Goal: Book appointment/travel/reservation

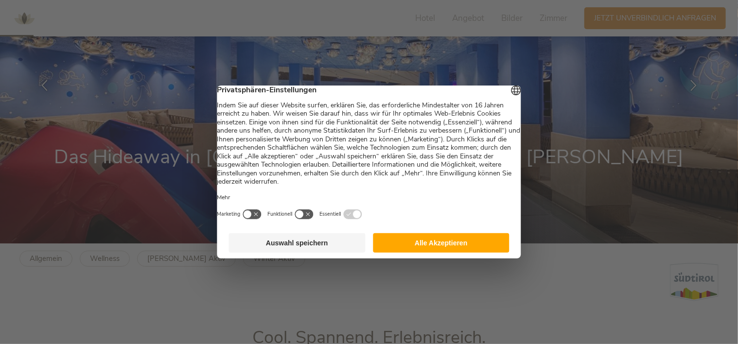
click at [321, 243] on button "Auswahl speichern" at bounding box center [297, 242] width 137 height 19
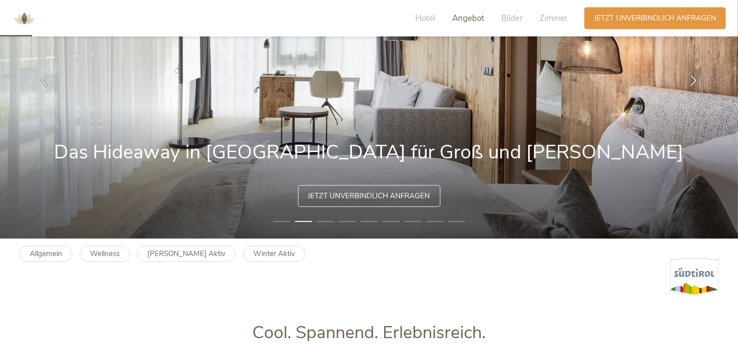
click at [467, 18] on span "Angebot" at bounding box center [468, 18] width 32 height 11
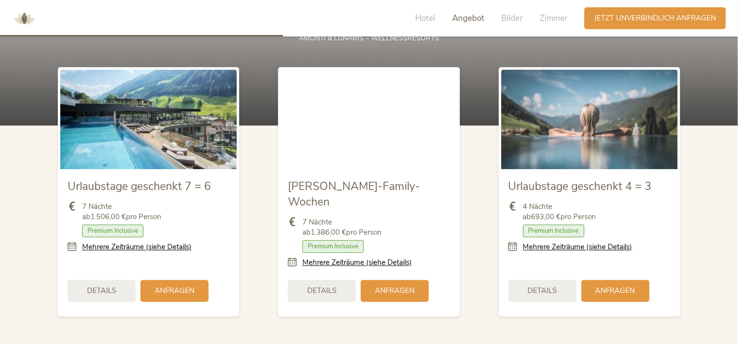
scroll to position [1093, 0]
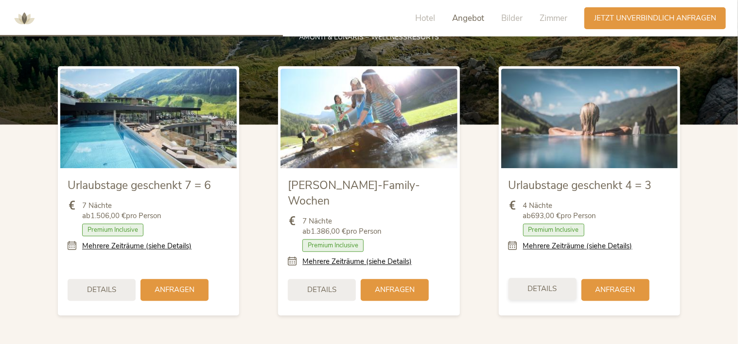
click at [545, 284] on span "Details" at bounding box center [542, 289] width 29 height 10
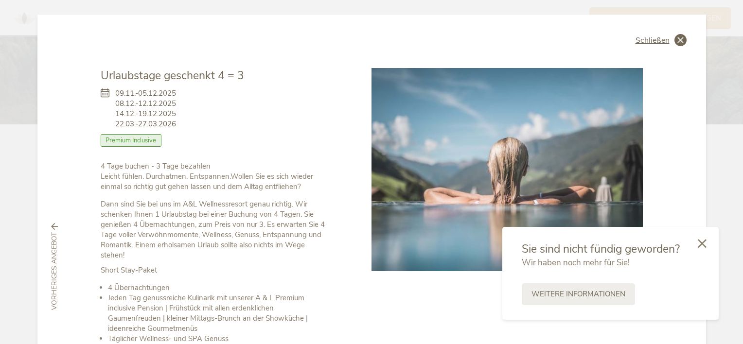
click at [671, 41] on div "Schließen" at bounding box center [661, 40] width 51 height 12
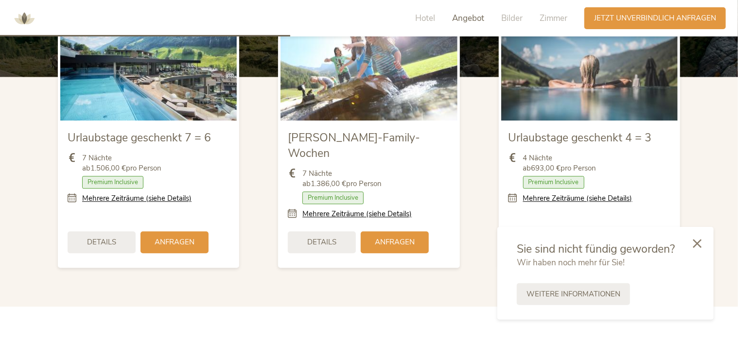
scroll to position [1155, 0]
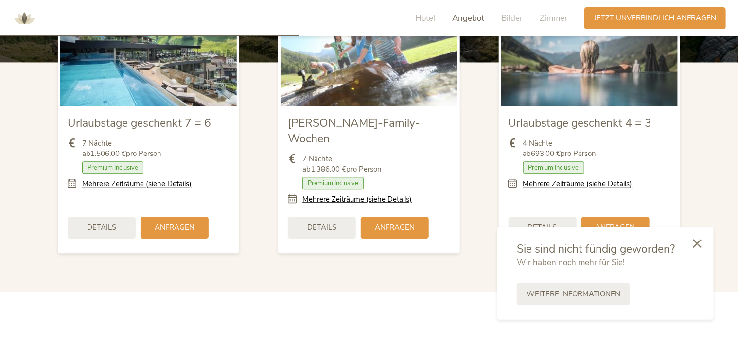
click at [563, 149] on span "4 Nächte ab 693,00 € pro Person" at bounding box center [559, 149] width 73 height 20
click at [697, 242] on icon at bounding box center [697, 242] width 9 height 9
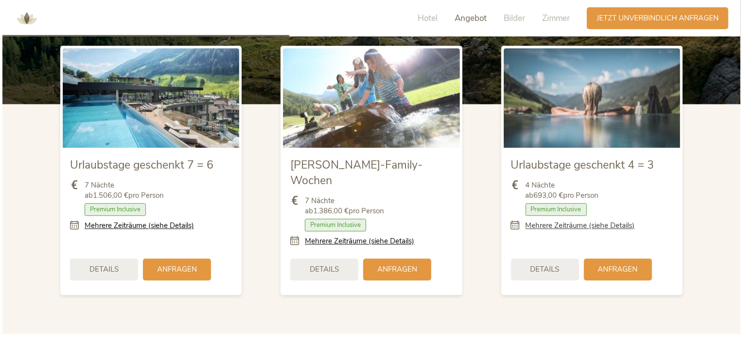
scroll to position [1103, 0]
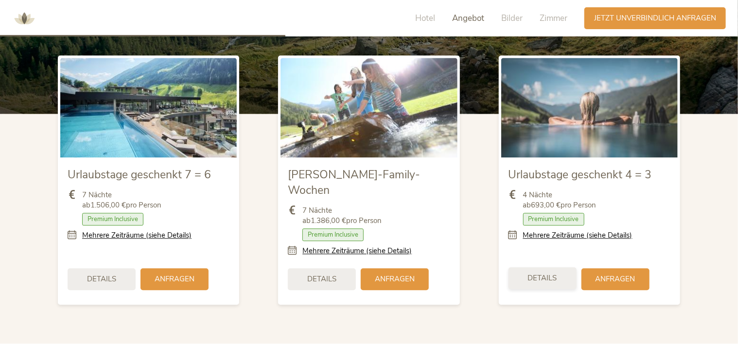
click at [561, 268] on div "Details" at bounding box center [543, 279] width 68 height 22
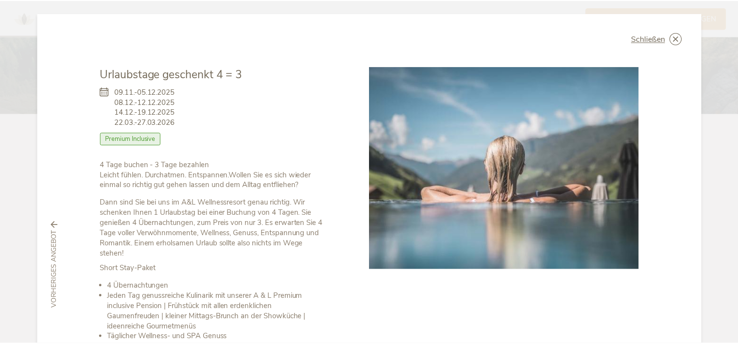
scroll to position [0, 0]
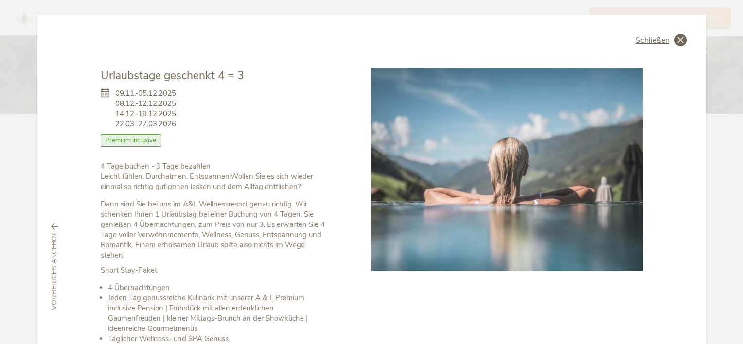
click at [657, 44] on span "Schließen" at bounding box center [653, 40] width 34 height 8
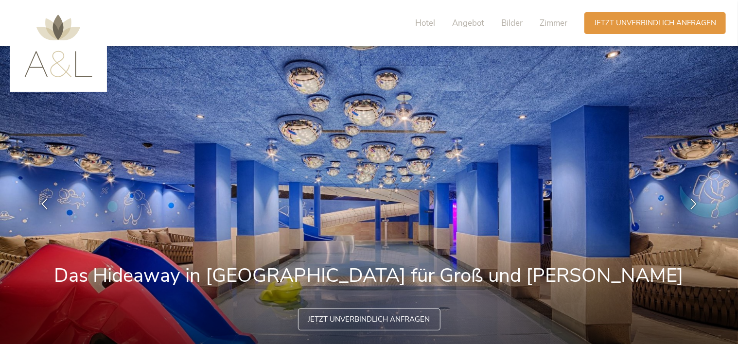
click at [72, 27] on img at bounding box center [58, 46] width 68 height 63
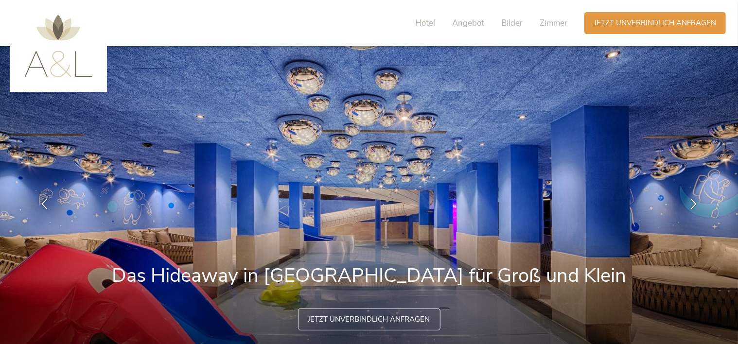
click at [72, 27] on img at bounding box center [58, 46] width 68 height 63
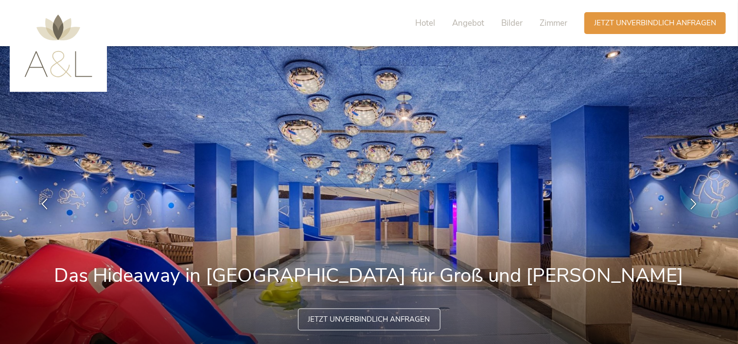
click at [53, 18] on img at bounding box center [58, 46] width 68 height 63
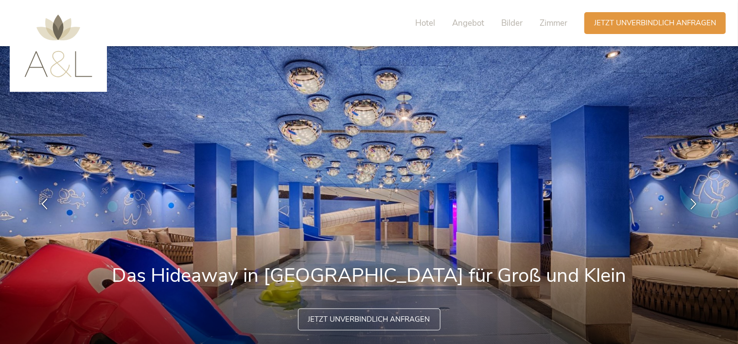
click at [57, 23] on img at bounding box center [58, 46] width 68 height 63
click at [427, 23] on span "Hotel" at bounding box center [425, 23] width 20 height 11
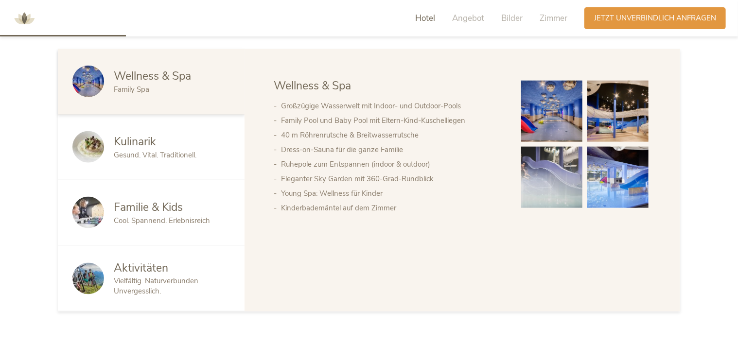
scroll to position [525, 0]
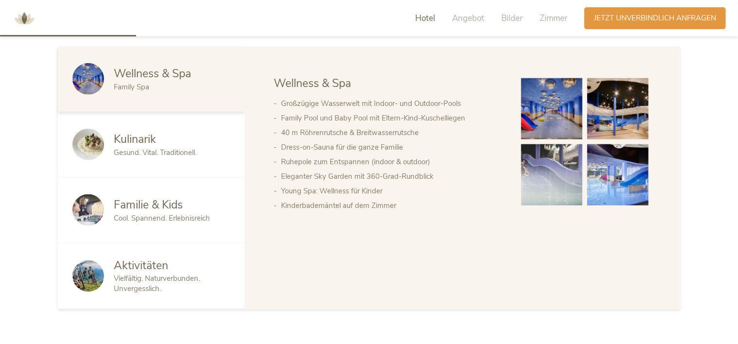
click at [186, 157] on span "Gesund. Vital. Traditionell." at bounding box center [155, 153] width 83 height 10
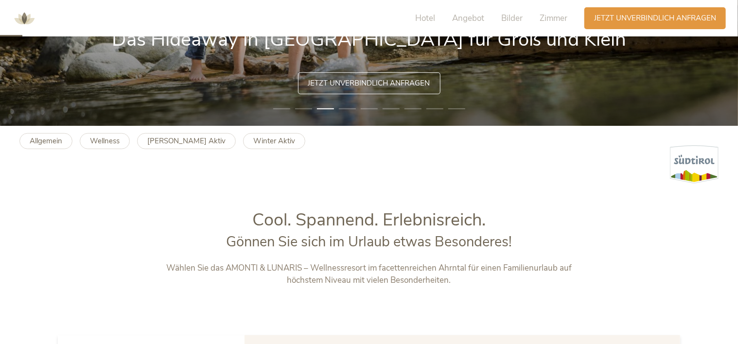
scroll to position [0, 0]
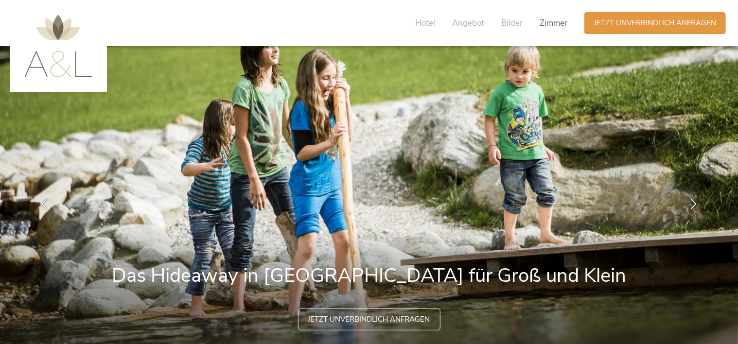
click at [561, 22] on span "Zimmer" at bounding box center [554, 23] width 28 height 11
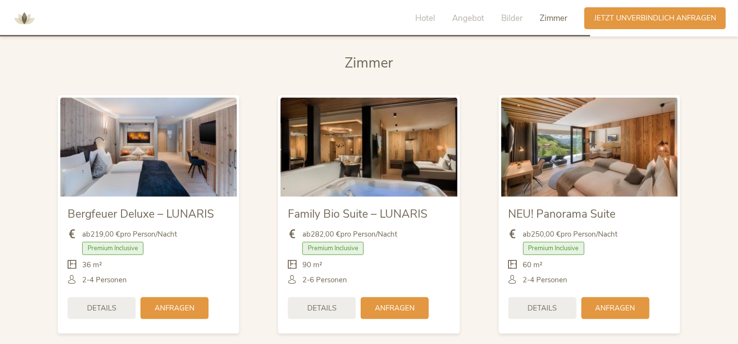
scroll to position [2257, 0]
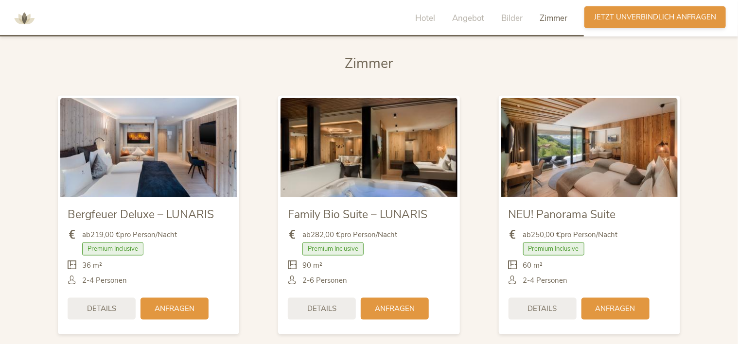
click at [649, 18] on span "Jetzt unverbindlich anfragen" at bounding box center [655, 17] width 122 height 10
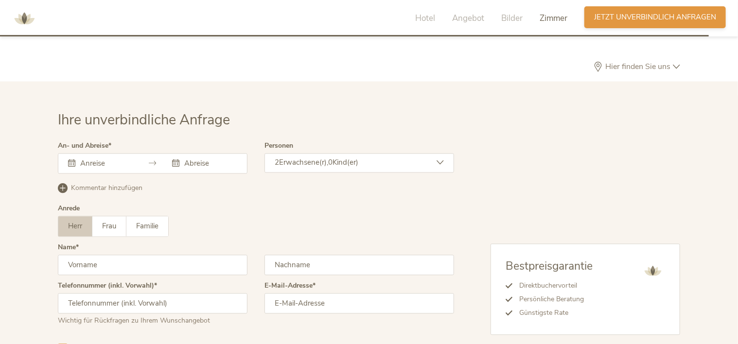
scroll to position [2792, 0]
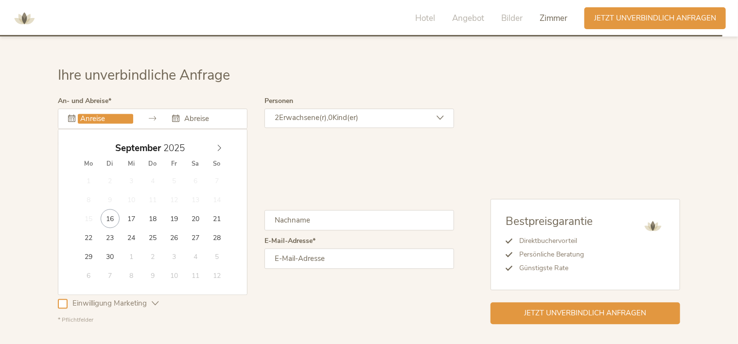
click at [95, 114] on input "text" at bounding box center [105, 119] width 55 height 10
click at [220, 144] on icon at bounding box center [219, 147] width 7 height 7
type input "2026"
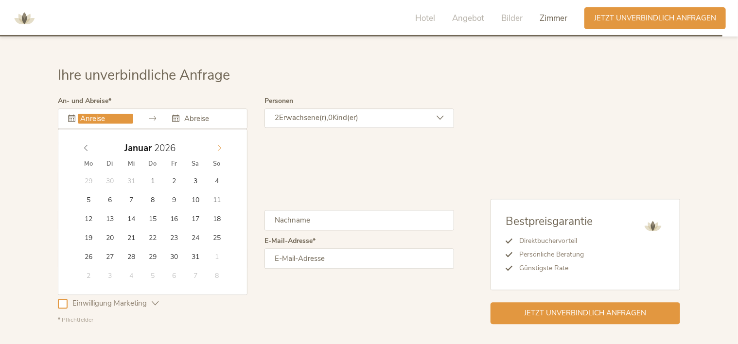
click at [220, 144] on icon at bounding box center [219, 147] width 7 height 7
type input "16.02.2026"
type input "2026"
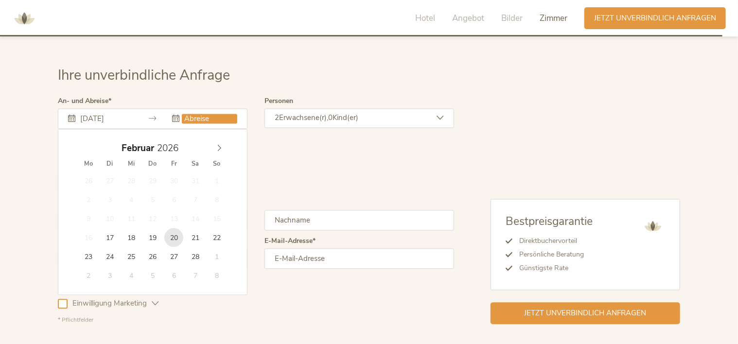
type input "20.02.2026"
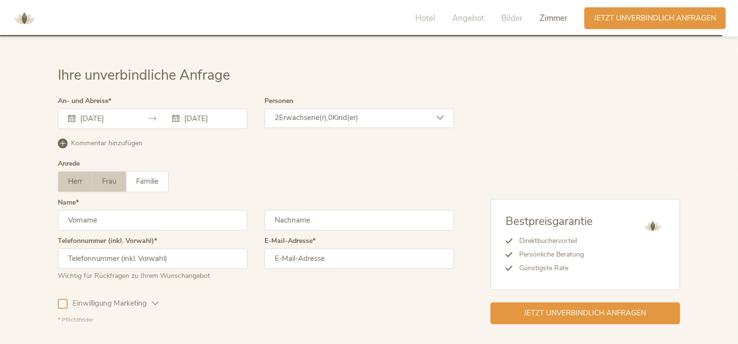
click at [113, 173] on label "Frau" at bounding box center [109, 182] width 34 height 20
click at [99, 210] on input "text" at bounding box center [153, 220] width 190 height 20
type input "Celina"
type input "Schmidt"
type input "+49491703570830"
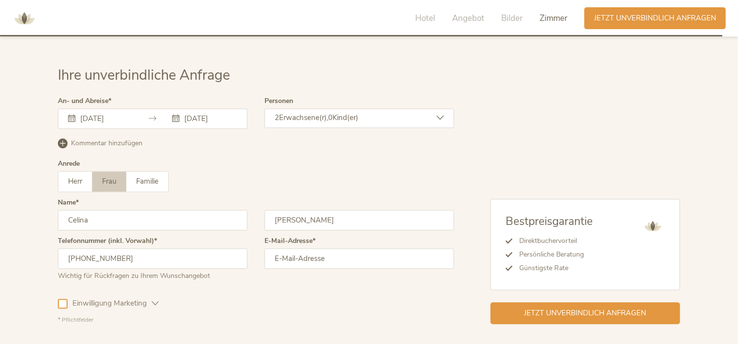
type input "celina.schmidt01@online.de"
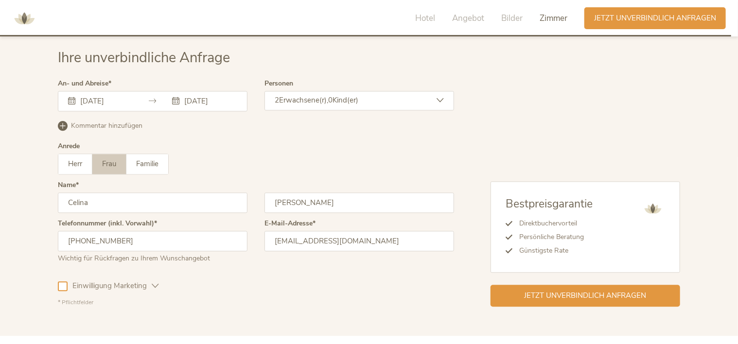
scroll to position [2852, 0]
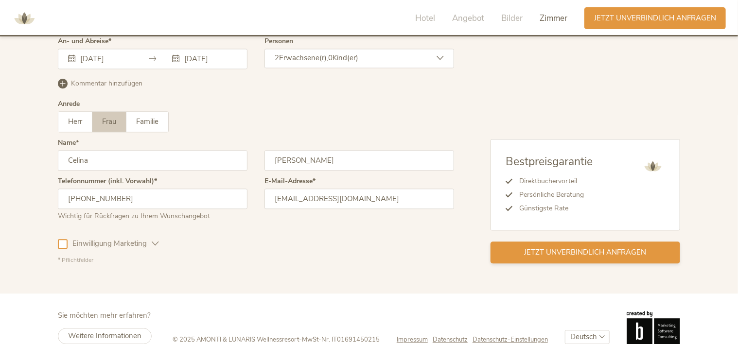
click at [577, 248] on span "Jetzt unverbindlich anfragen" at bounding box center [586, 253] width 122 height 10
